Goal: Information Seeking & Learning: Understand process/instructions

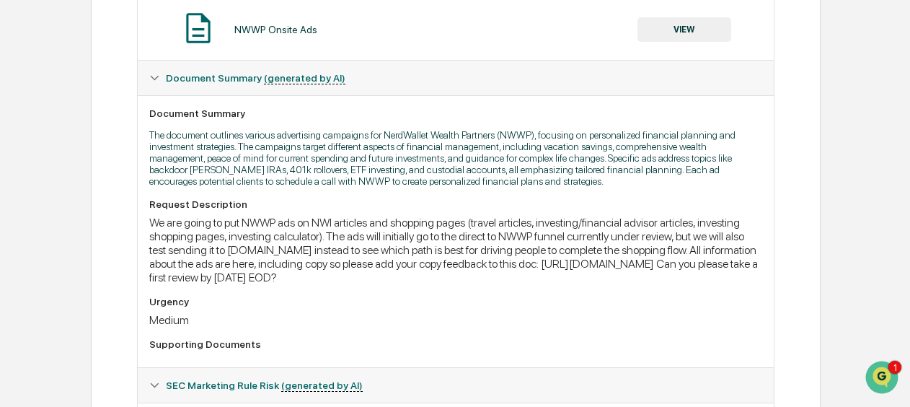
scroll to position [242, 0]
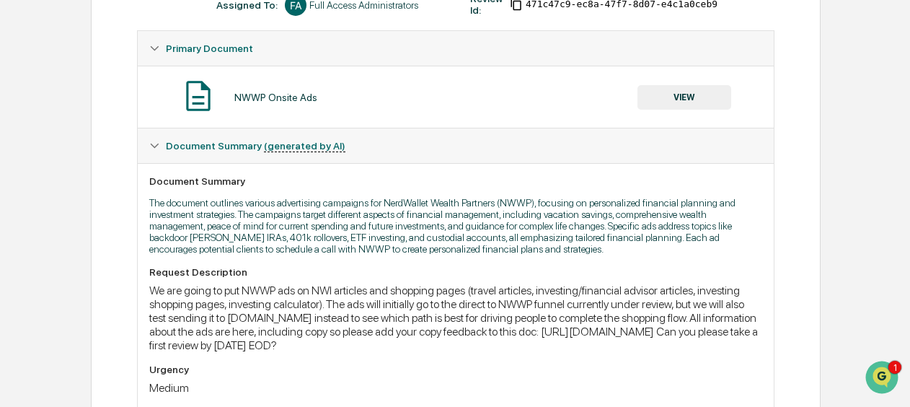
click at [689, 98] on button "VIEW" at bounding box center [684, 97] width 94 height 25
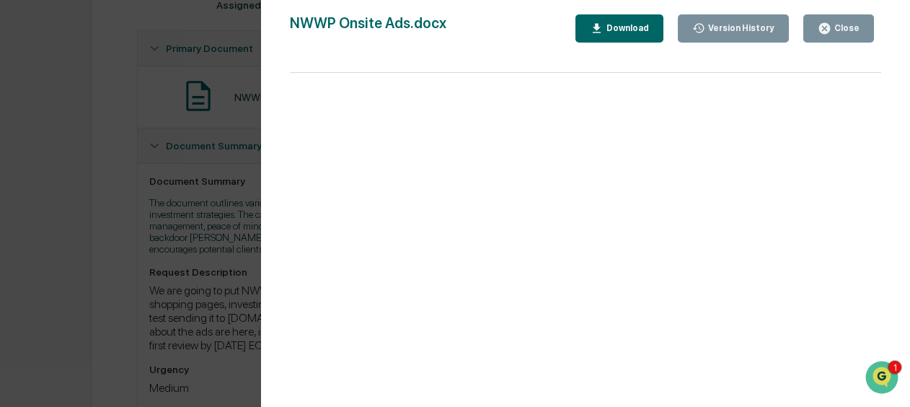
click at [228, 221] on div "Version History [DATE] 09:15 PM [PERSON_NAME] NWWP Onsite Ads.docx Close Versio…" at bounding box center [455, 203] width 910 height 407
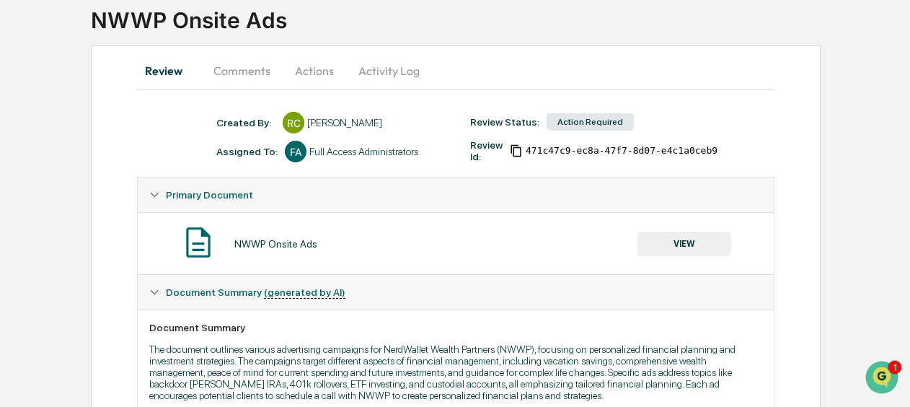
scroll to position [94, 0]
click at [224, 59] on button "Comments" at bounding box center [242, 71] width 80 height 35
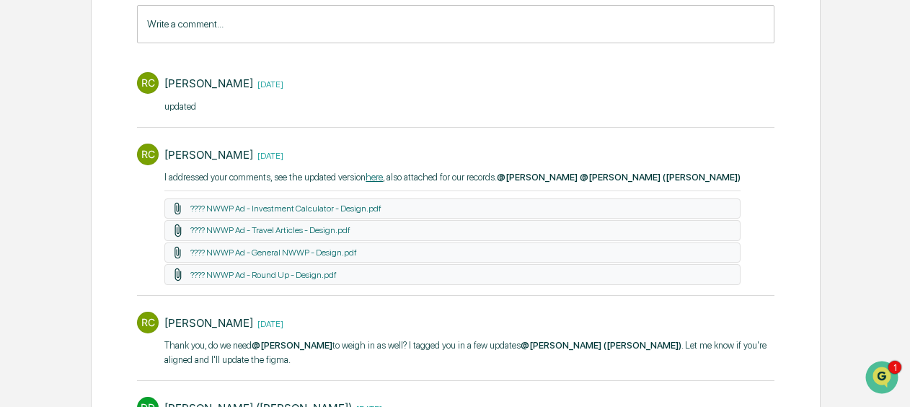
scroll to position [78, 0]
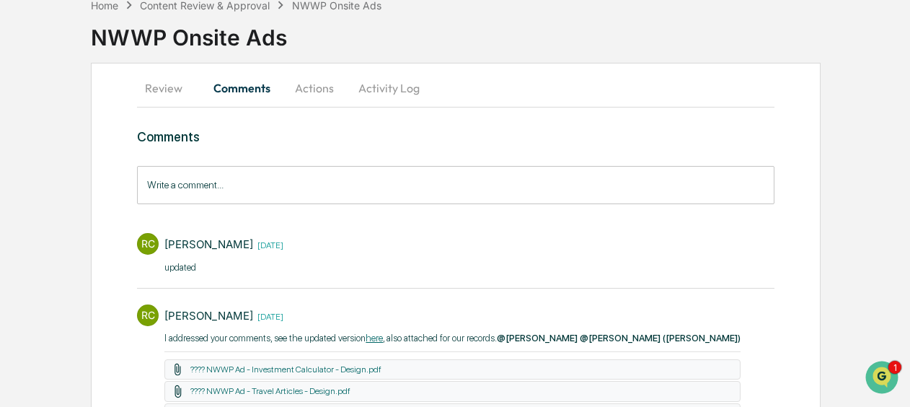
click at [164, 74] on button "Review" at bounding box center [169, 88] width 65 height 35
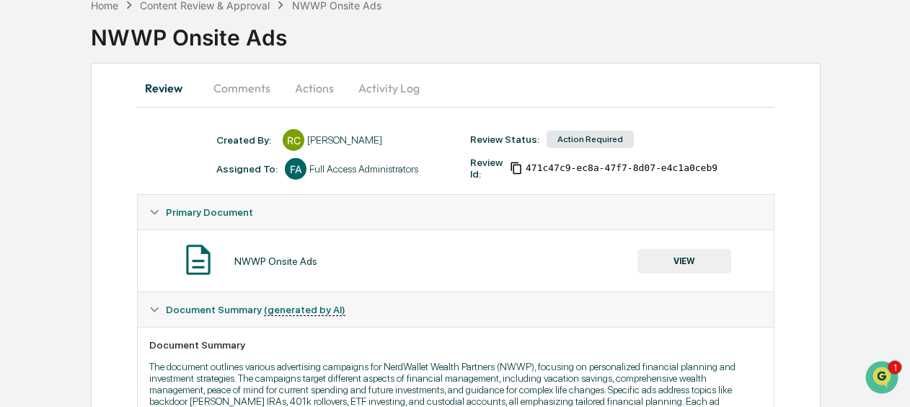
click at [663, 252] on button "VIEW" at bounding box center [684, 261] width 94 height 25
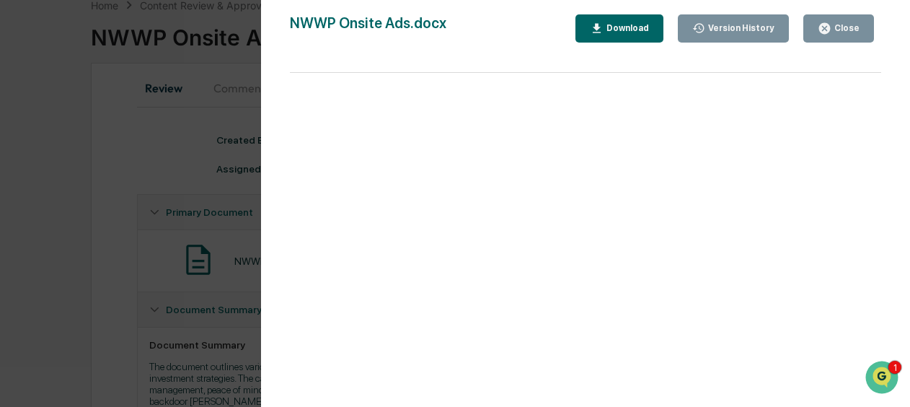
click at [851, 27] on div "Close" at bounding box center [845, 28] width 28 height 10
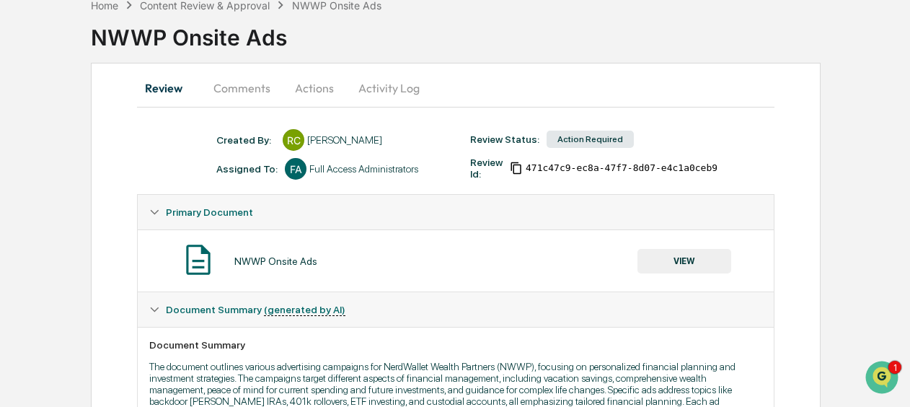
click at [244, 91] on button "Comments" at bounding box center [242, 88] width 80 height 35
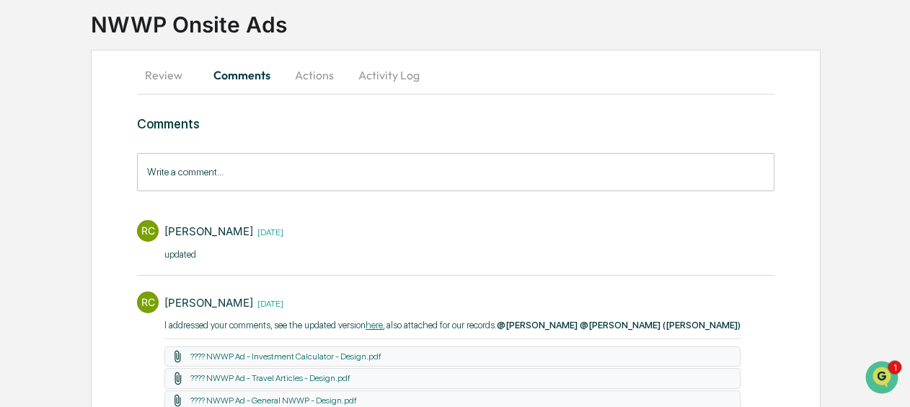
scroll to position [90, 0]
click at [178, 69] on button "Review" at bounding box center [169, 75] width 65 height 35
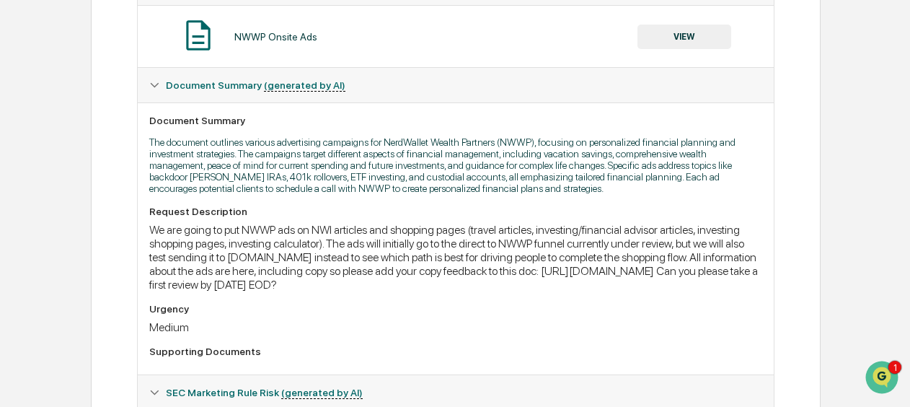
scroll to position [303, 0]
drag, startPoint x: 720, startPoint y: 288, endPoint x: 147, endPoint y: 287, distance: 573.2
click at [147, 287] on div "Document Summary The document outlines various advertising campaigns for NerdWa…" at bounding box center [455, 238] width 635 height 272
copy div "[URL][DOMAIN_NAME]"
click at [399, 238] on div "We are going to put NWWP ads on NWI articles and shopping pages (travel article…" at bounding box center [455, 256] width 612 height 68
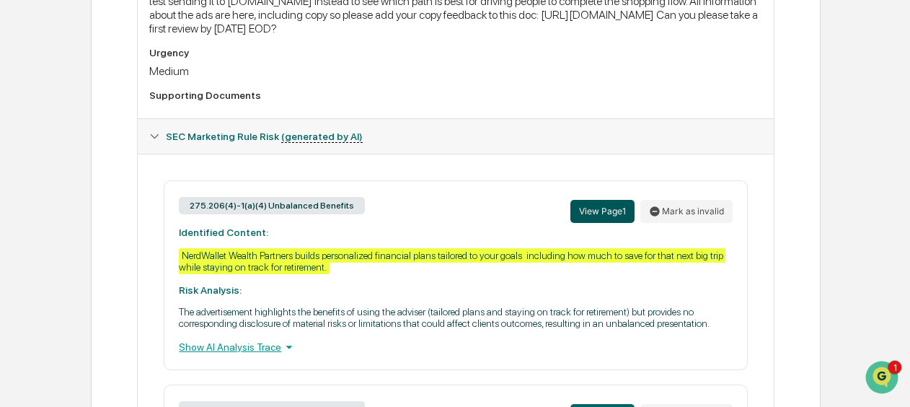
scroll to position [559, 0]
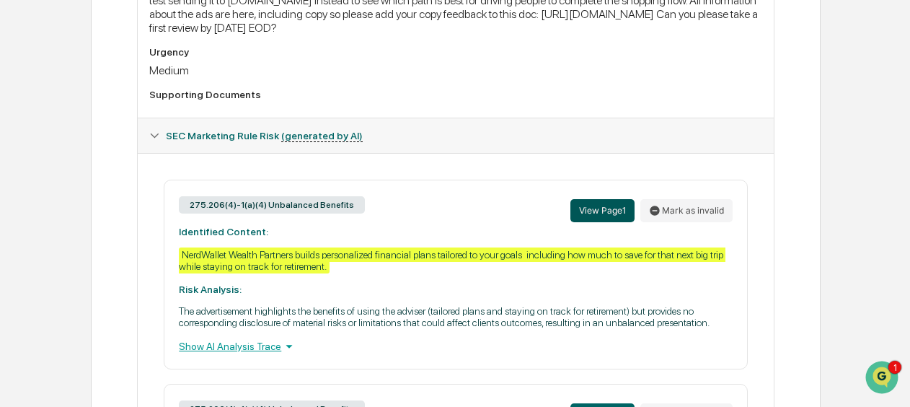
click at [599, 222] on button "View Page 1" at bounding box center [602, 210] width 64 height 23
